Goal: Task Accomplishment & Management: Complete application form

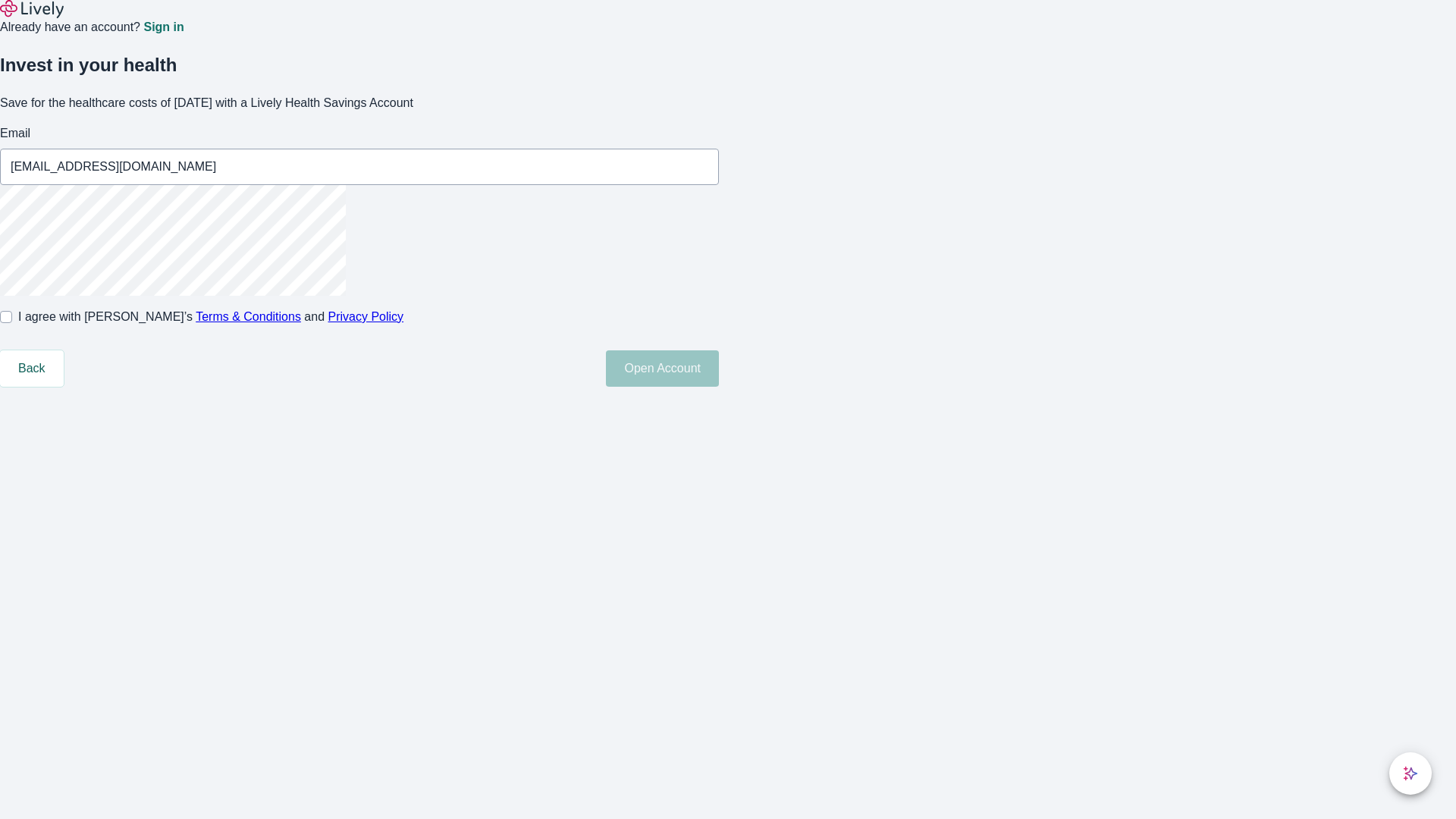
click at [12, 323] on input "I agree with Lively’s Terms & Conditions and Privacy Policy" at bounding box center [6, 316] width 12 height 12
checkbox input "true"
click at [719, 386] on button "Open Account" at bounding box center [662, 368] width 113 height 37
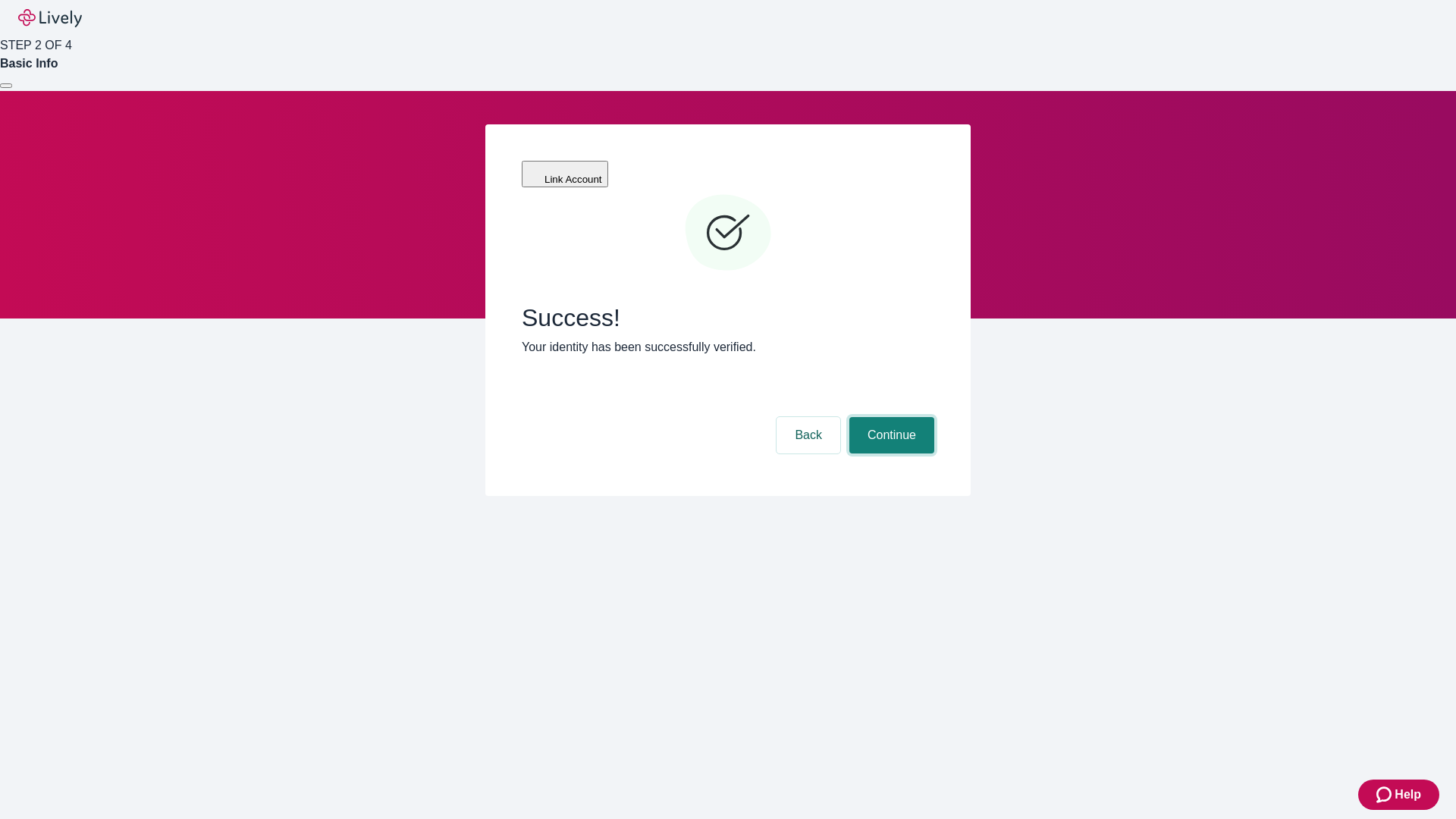
click at [889, 417] on button "Continue" at bounding box center [892, 435] width 85 height 37
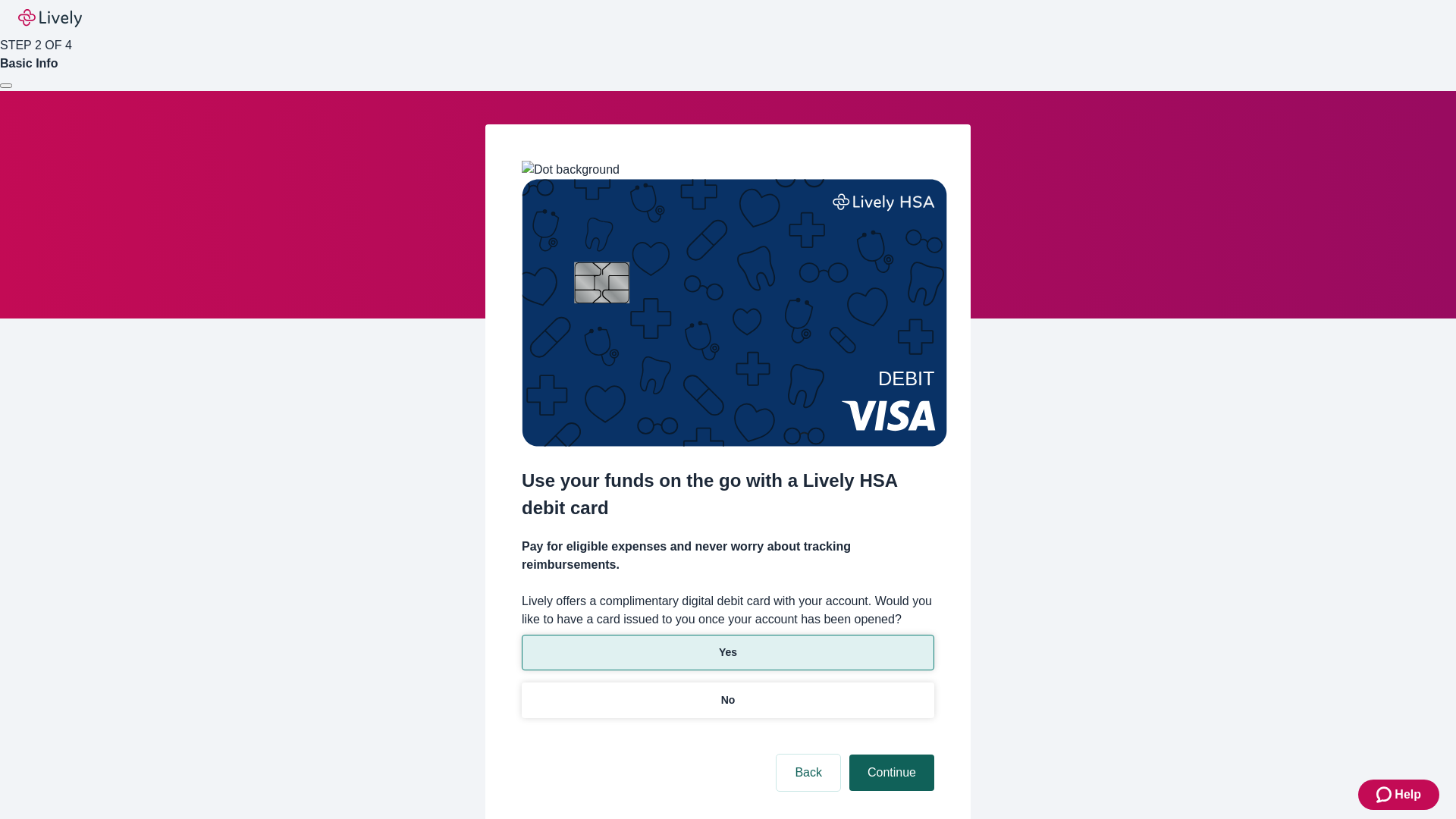
click at [727, 645] on p "Yes" at bounding box center [728, 653] width 18 height 16
click at [889, 755] on button "Continue" at bounding box center [892, 773] width 85 height 37
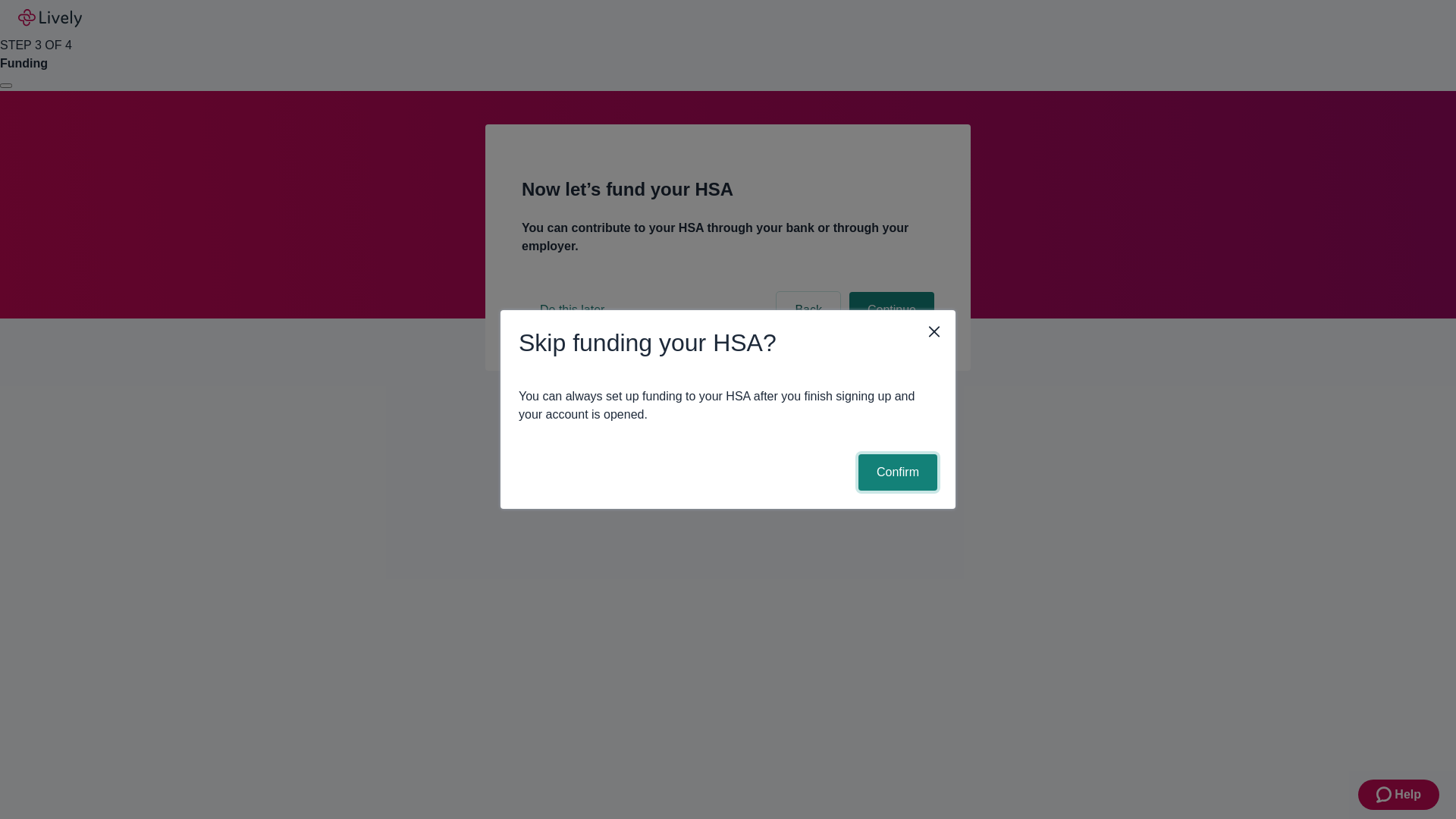
click at [896, 473] on button "Confirm" at bounding box center [898, 472] width 79 height 37
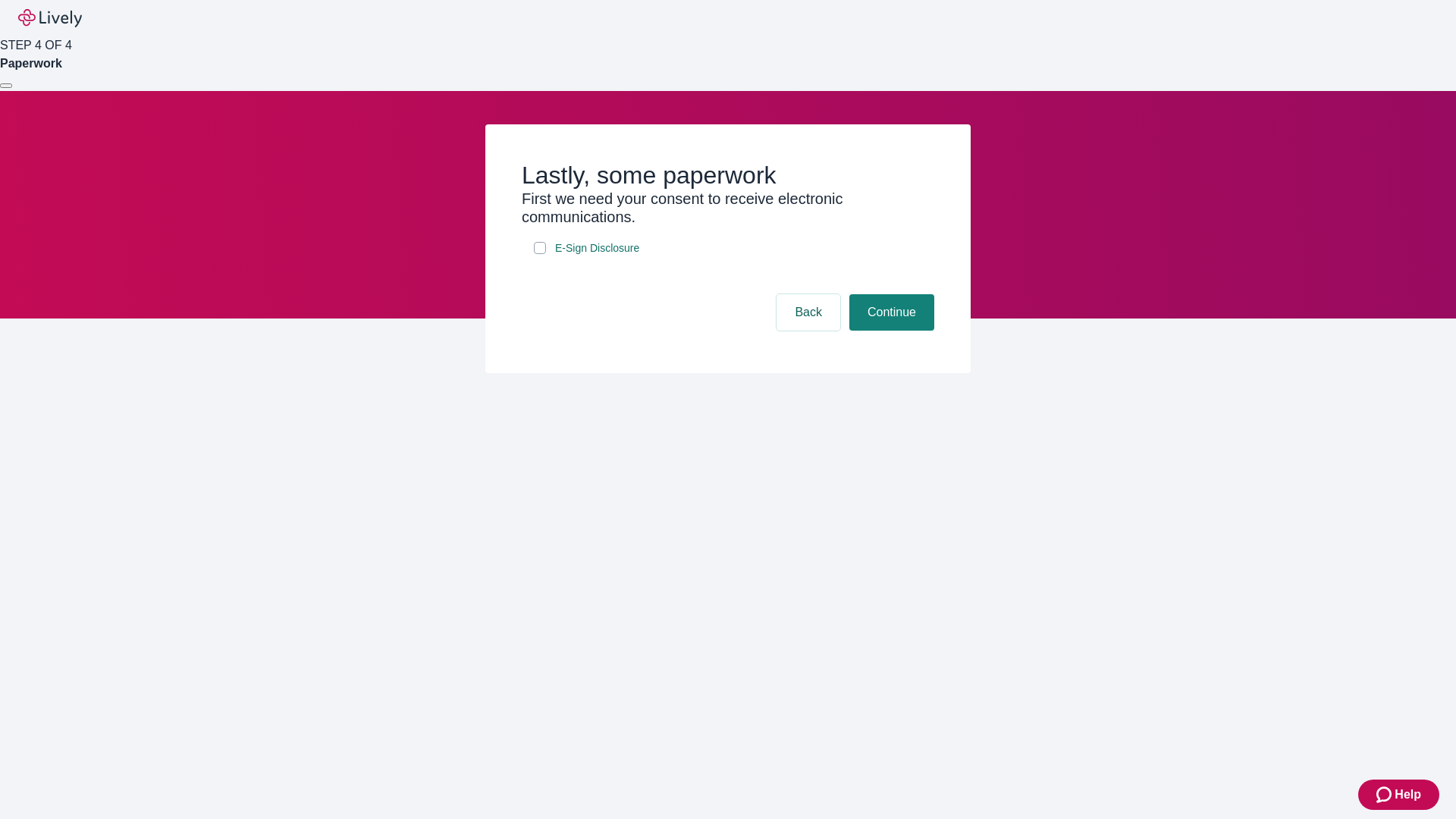
click at [540, 254] on input "E-Sign Disclosure" at bounding box center [540, 248] width 12 height 12
checkbox input "true"
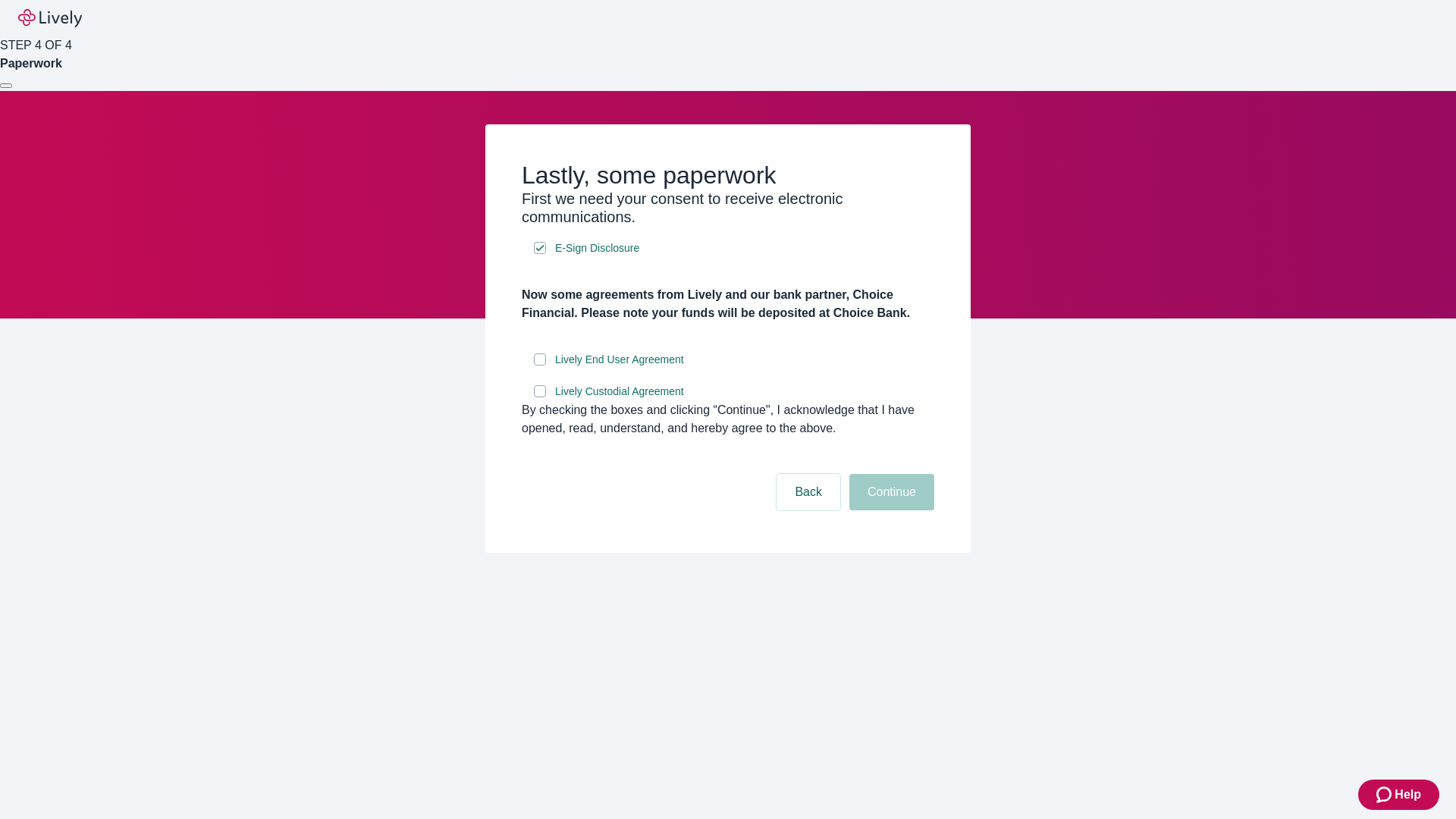
click at [540, 365] on input "Lively End User Agreement" at bounding box center [540, 359] width 12 height 12
checkbox input "true"
click at [540, 397] on input "Lively Custodial Agreement" at bounding box center [540, 391] width 12 height 12
checkbox input "true"
click at [889, 510] on button "Continue" at bounding box center [892, 491] width 85 height 37
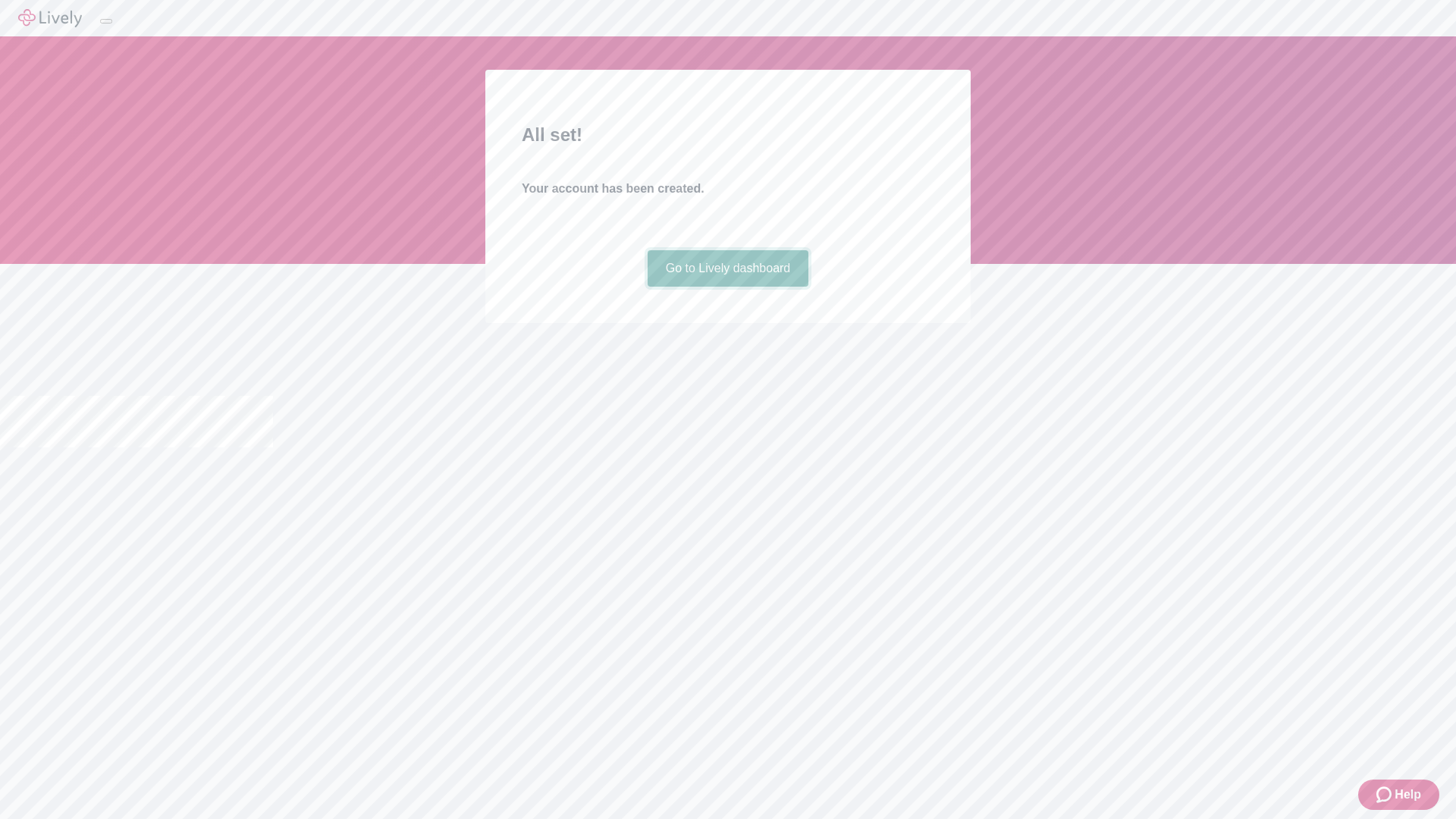
click at [727, 287] on link "Go to Lively dashboard" at bounding box center [728, 268] width 161 height 37
